Goal: Transaction & Acquisition: Purchase product/service

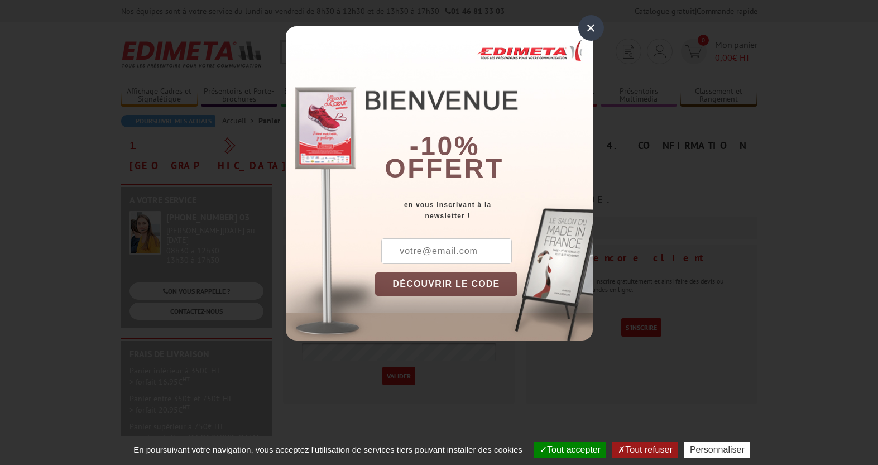
type input "vj@ame.fr"
click at [593, 27] on div "×" at bounding box center [591, 28] width 26 height 26
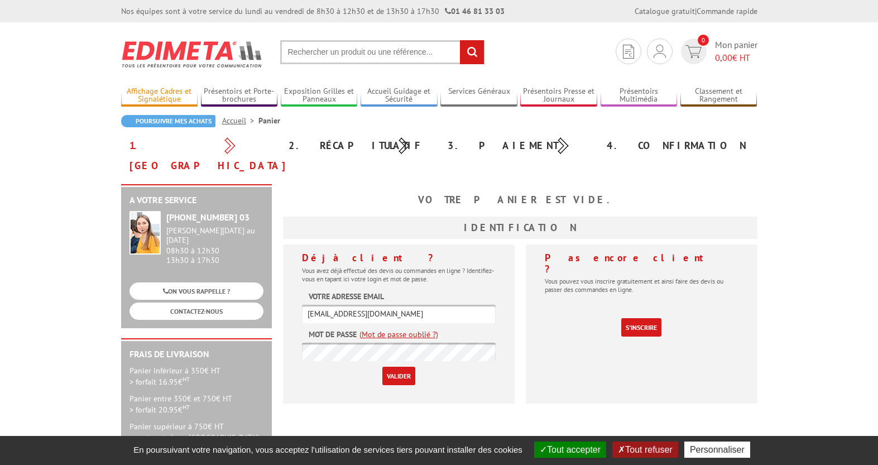
click at [185, 95] on link "Affichage Cadres et Signalétique" at bounding box center [159, 96] width 77 height 18
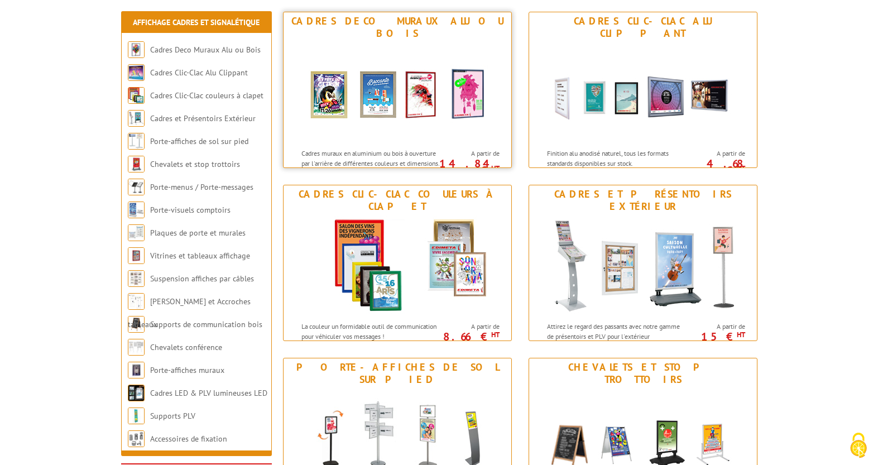
scroll to position [173, 0]
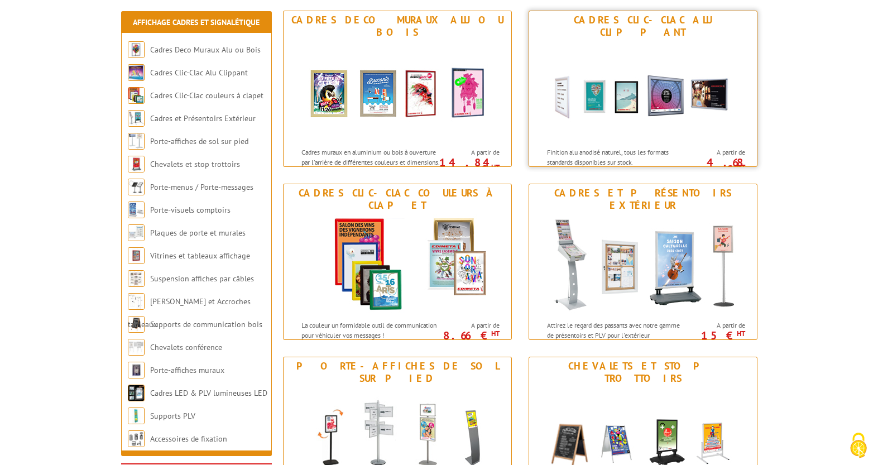
click at [629, 87] on img at bounding box center [643, 91] width 207 height 100
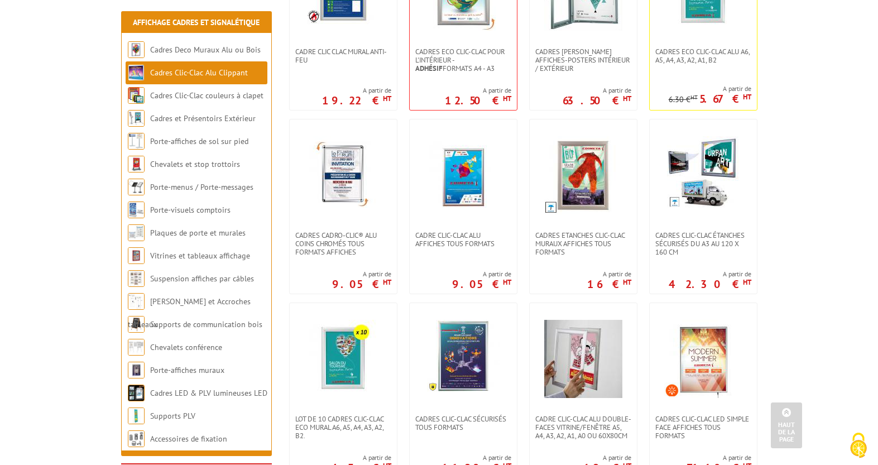
scroll to position [319, 0]
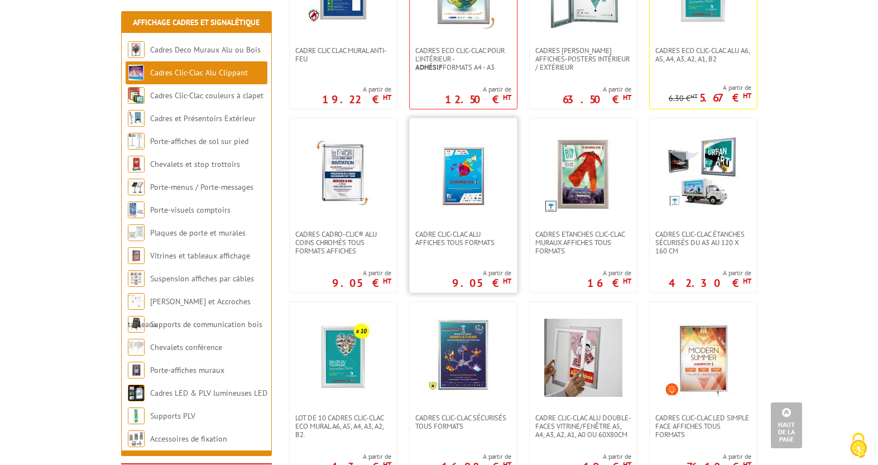
click at [465, 188] on img at bounding box center [463, 174] width 78 height 78
